Goal: Transaction & Acquisition: Subscribe to service/newsletter

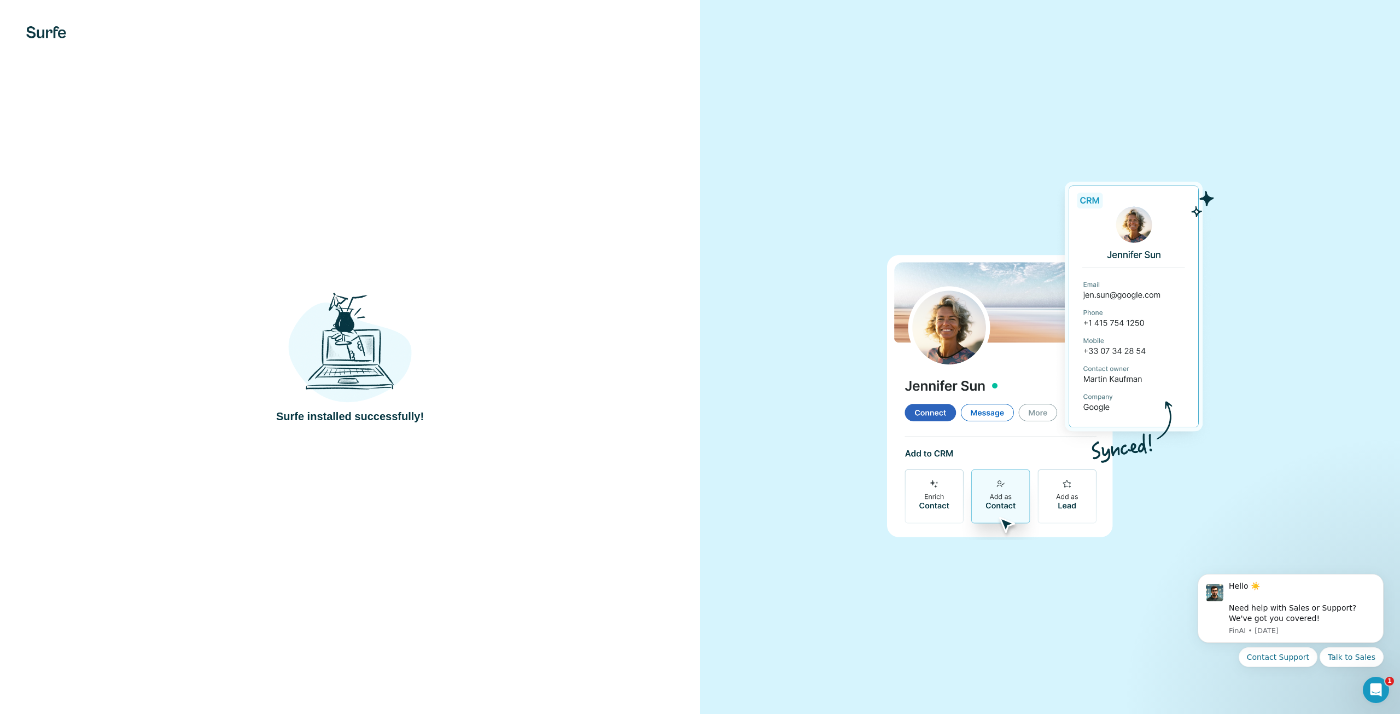
click at [671, 336] on div "Surfe installed successfully!" at bounding box center [350, 357] width 656 height 134
drag, startPoint x: 1270, startPoint y: 368, endPoint x: 1234, endPoint y: 261, distance: 111.9
click at [1270, 354] on div at bounding box center [1050, 357] width 700 height 714
click at [782, 219] on div at bounding box center [1050, 357] width 700 height 714
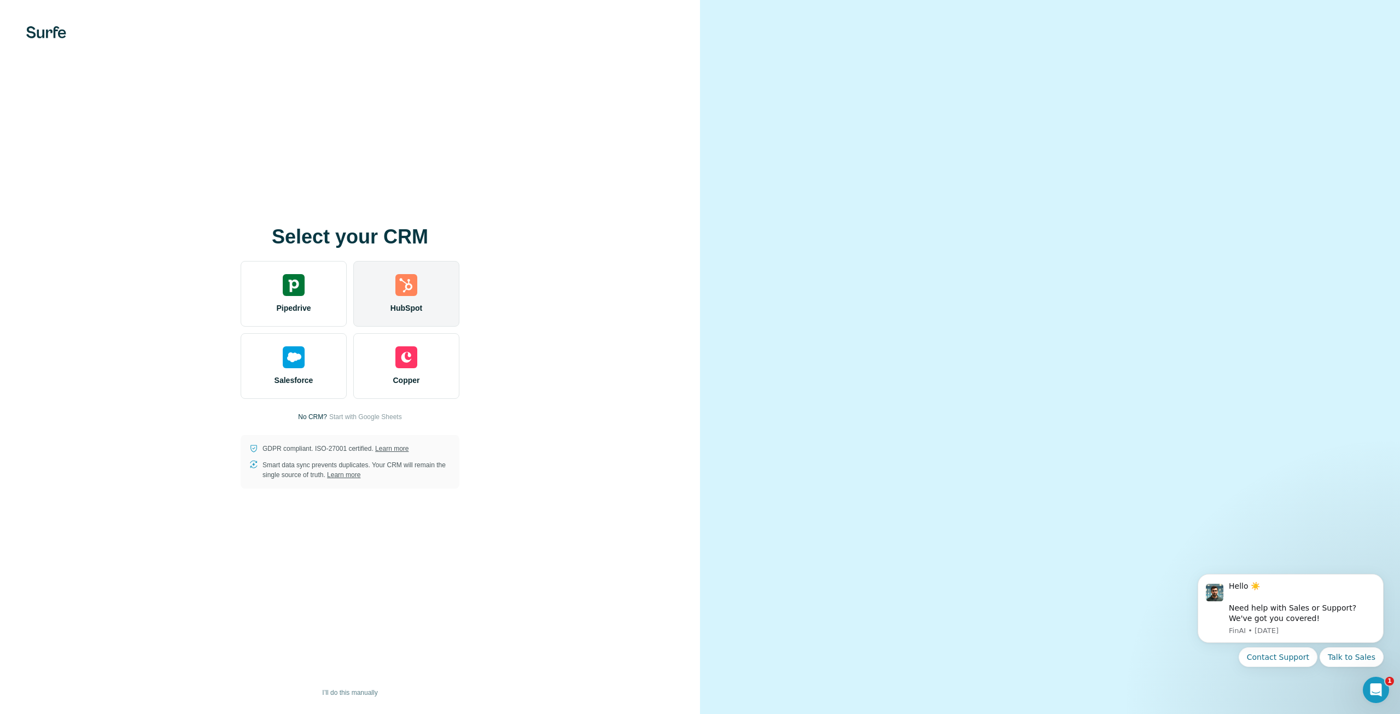
click at [398, 286] on img at bounding box center [406, 285] width 22 height 22
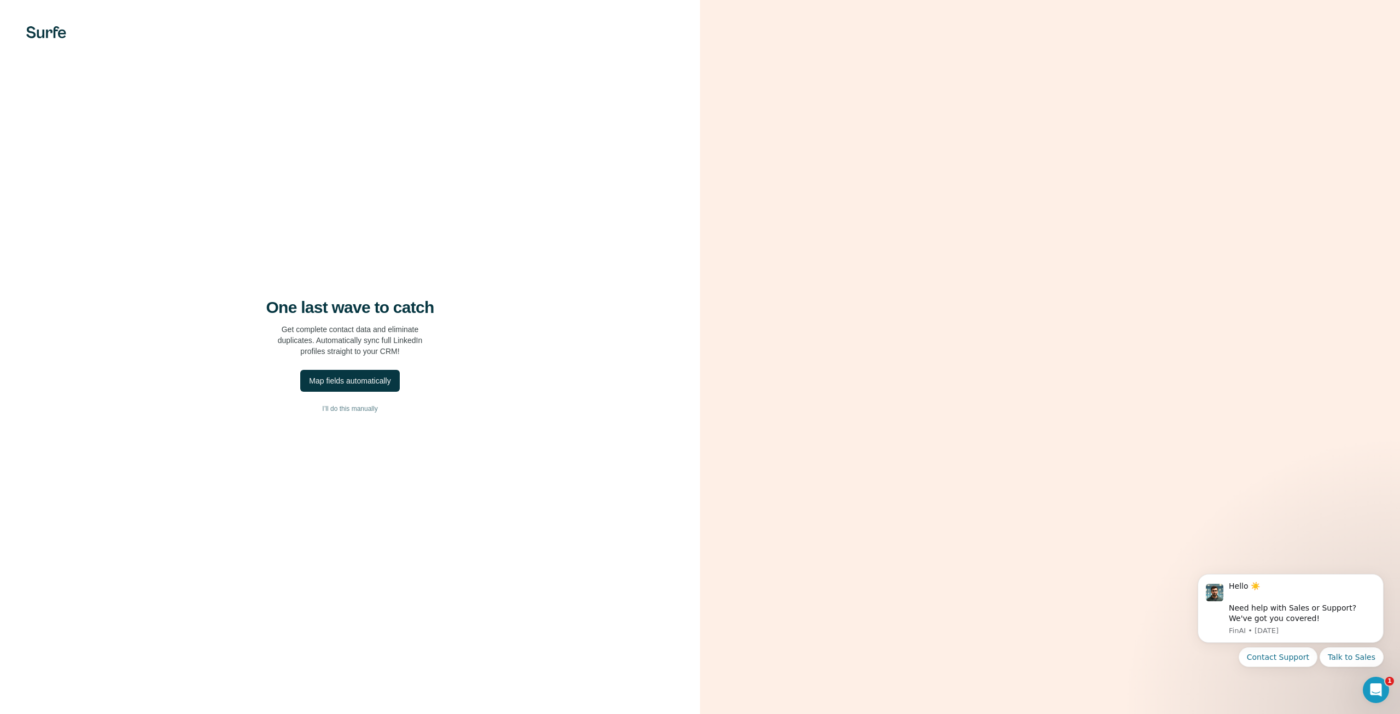
click at [760, 446] on div at bounding box center [1050, 357] width 700 height 714
click at [364, 378] on div "Map fields automatically" at bounding box center [350, 380] width 82 height 11
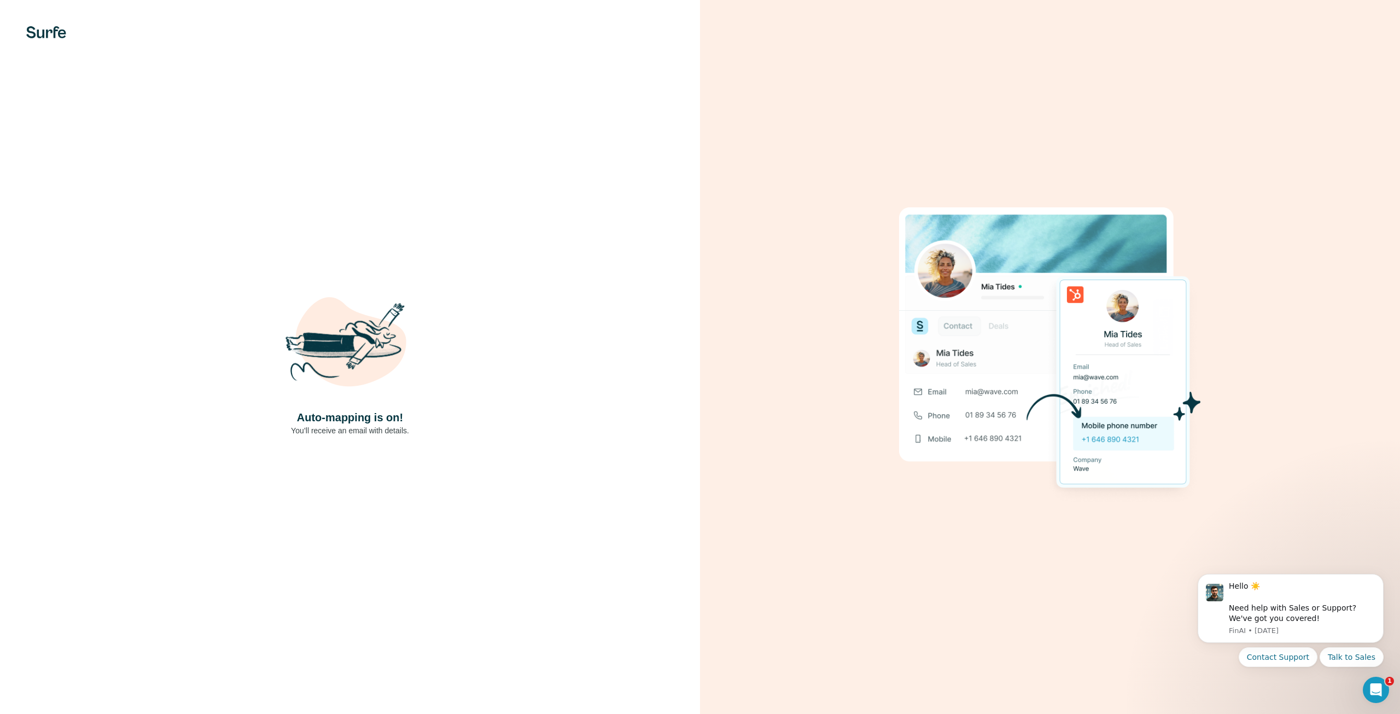
click at [795, 468] on div at bounding box center [1050, 357] width 700 height 714
